Goal: Task Accomplishment & Management: Complete application form

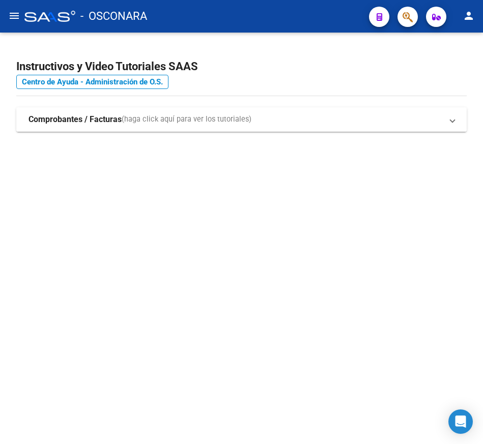
click at [102, 119] on strong "Comprobantes / Facturas" at bounding box center [75, 119] width 93 height 11
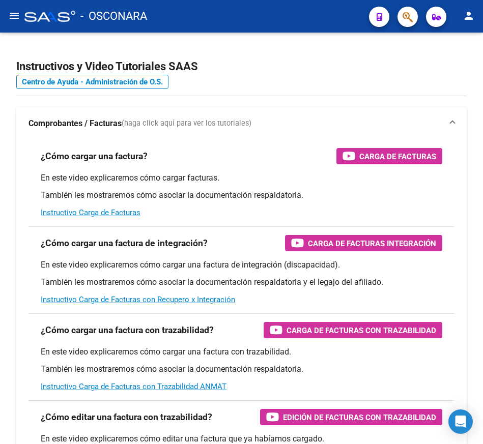
click at [13, 20] on mat-icon "menu" at bounding box center [14, 16] width 12 height 12
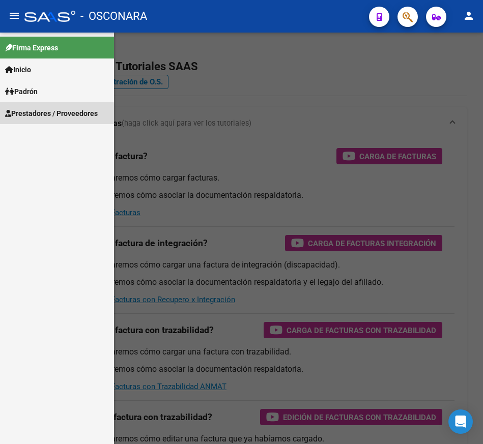
click at [41, 116] on span "Prestadores / Proveedores" at bounding box center [51, 113] width 93 height 11
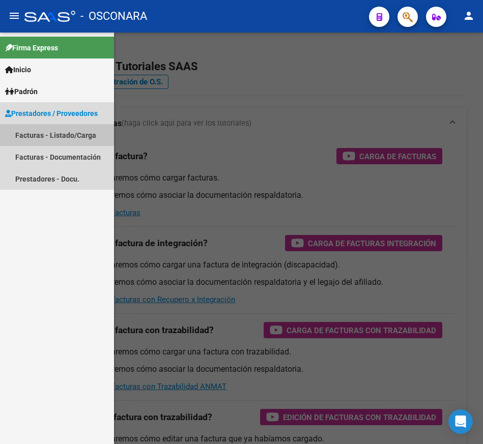
click at [53, 138] on link "Facturas - Listado/Carga" at bounding box center [57, 135] width 114 height 22
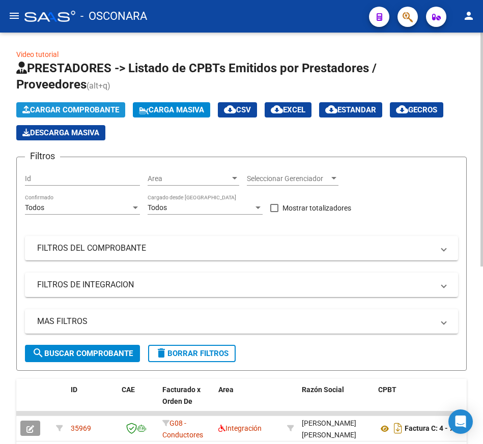
click at [55, 107] on span "Cargar Comprobante" at bounding box center [70, 109] width 97 height 9
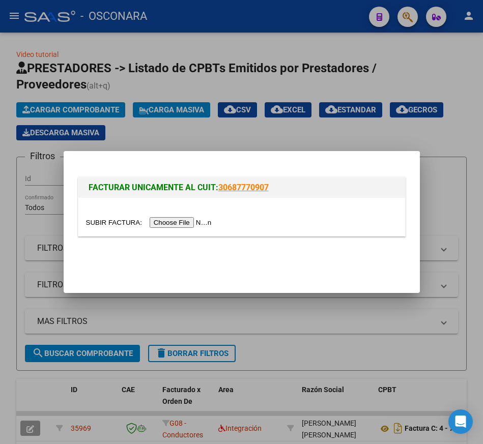
click at [176, 223] on input "file" at bounding box center [150, 222] width 129 height 11
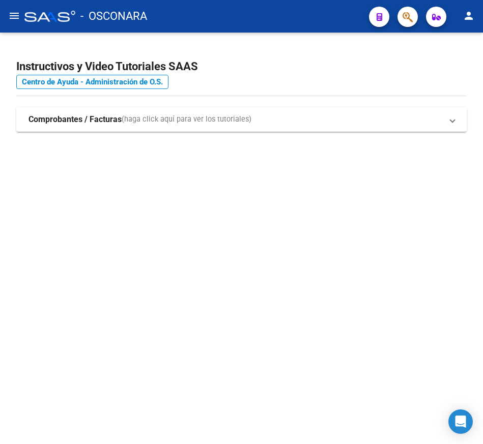
click at [21, 14] on button "menu" at bounding box center [14, 16] width 20 height 20
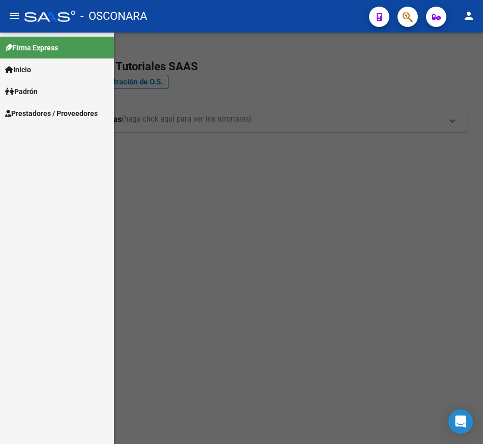
click at [55, 111] on span "Prestadores / Proveedores" at bounding box center [51, 113] width 93 height 11
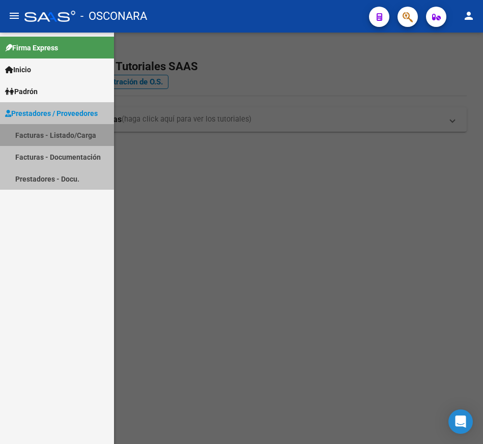
click at [71, 139] on link "Facturas - Listado/Carga" at bounding box center [57, 135] width 114 height 22
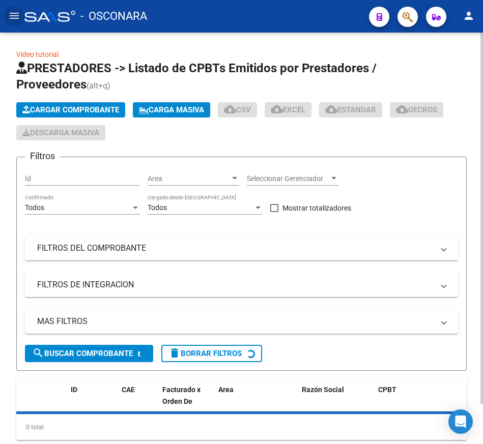
click at [99, 103] on button "Cargar Comprobante" at bounding box center [70, 109] width 109 height 15
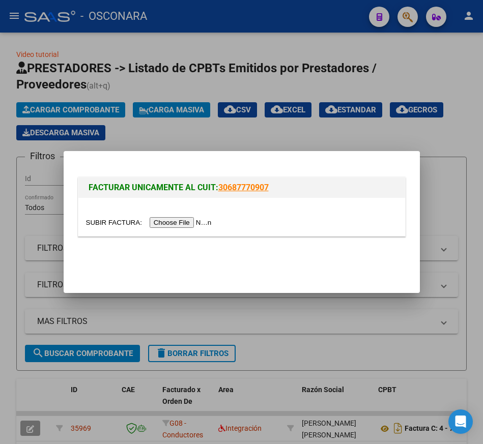
click at [183, 223] on input "file" at bounding box center [150, 222] width 129 height 11
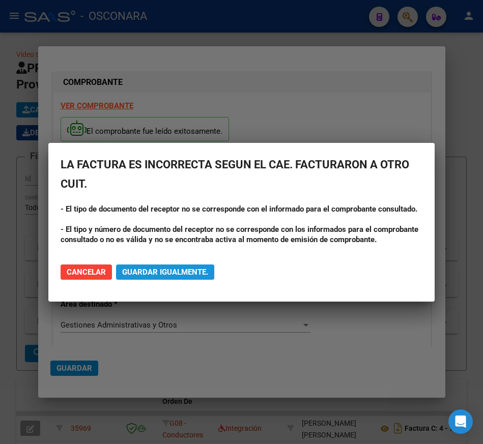
click at [168, 270] on span "Guardar igualmente." at bounding box center [165, 272] width 86 height 9
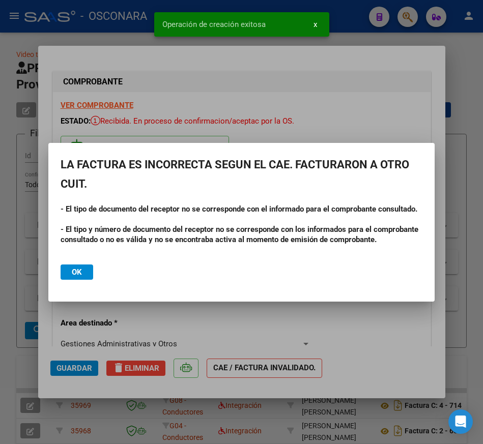
click at [77, 275] on span "Ok" at bounding box center [77, 272] width 10 height 9
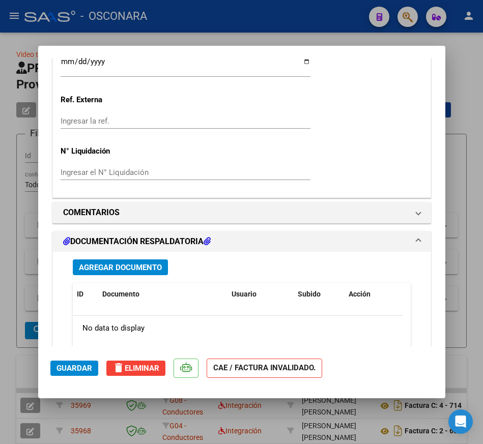
scroll to position [662, 0]
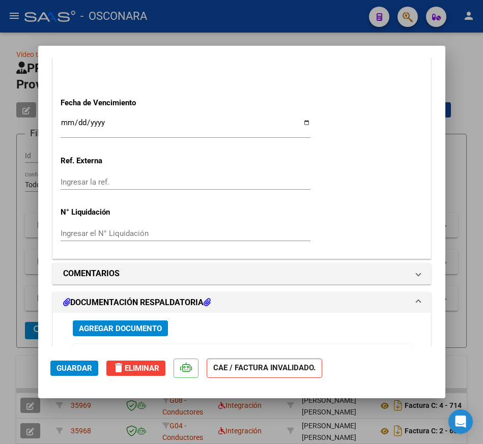
click at [66, 121] on input "Ingresar la fecha" at bounding box center [186, 127] width 250 height 16
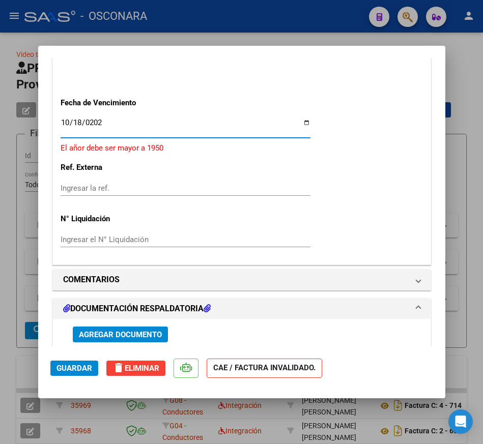
type input "2025-10-18"
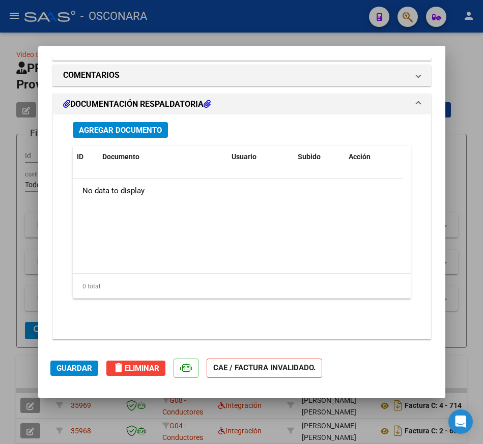
scroll to position [861, 0]
click at [114, 123] on button "Agregar Documento" at bounding box center [120, 130] width 95 height 16
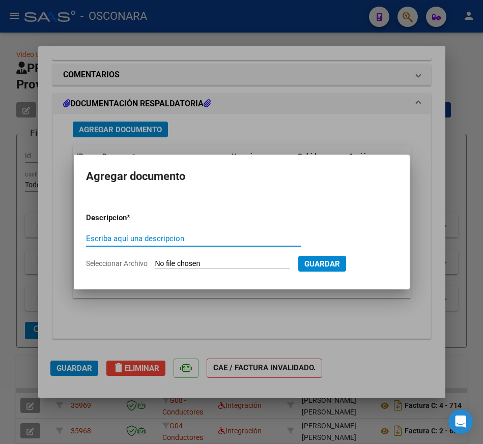
click at [199, 266] on input "Seleccionar Archivo" at bounding box center [222, 265] width 135 height 10
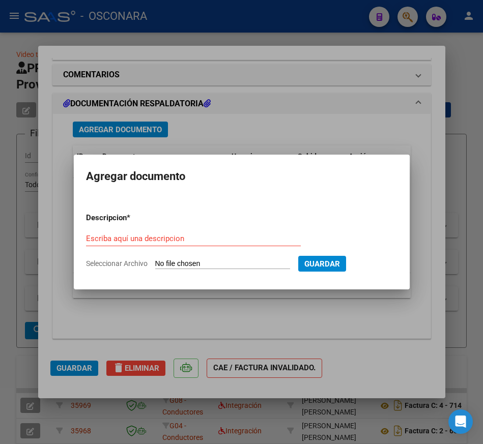
type input "C:\fakepath\cbu cattaneo lourdes.pdf"
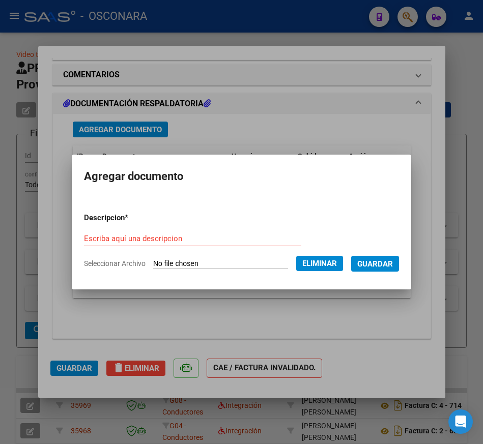
click at [191, 241] on input "Escriba aquí una descripcion" at bounding box center [192, 238] width 217 height 9
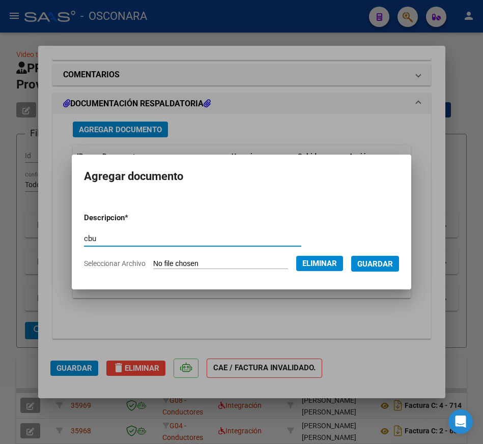
type input "cbu"
click at [378, 260] on span "Guardar" at bounding box center [375, 264] width 36 height 9
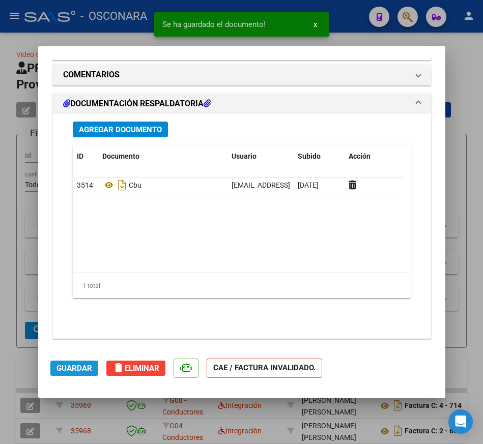
click at [77, 367] on span "Guardar" at bounding box center [75, 368] width 36 height 9
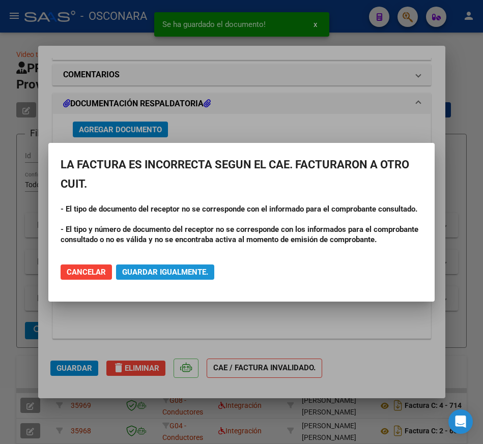
click at [181, 274] on span "Guardar igualmente." at bounding box center [165, 272] width 86 height 9
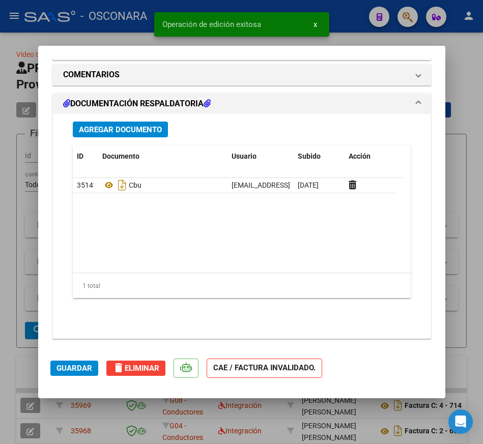
click at [464, 247] on div at bounding box center [241, 222] width 483 height 444
type input "$ 0,00"
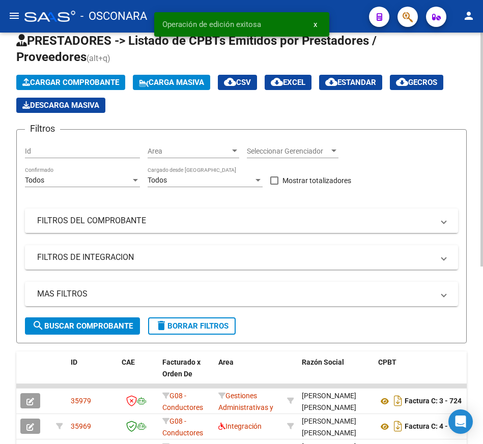
scroll to position [51, 0]
